Goal: Check status: Check status

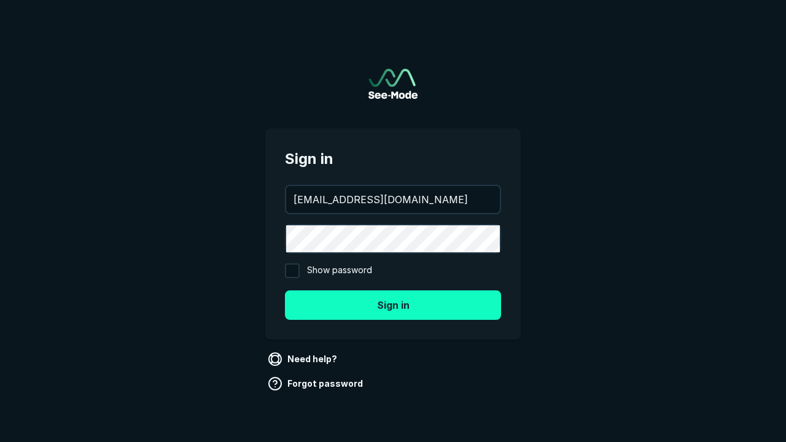
click at [393, 305] on button "Sign in" at bounding box center [393, 305] width 216 height 29
